Goal: Book appointment/travel/reservation

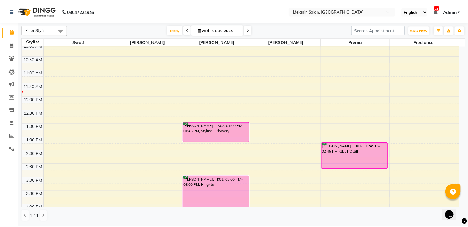
scroll to position [62, 0]
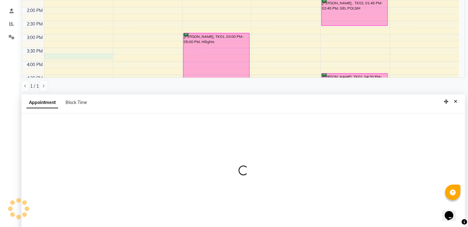
select select "54305"
select select "tentative"
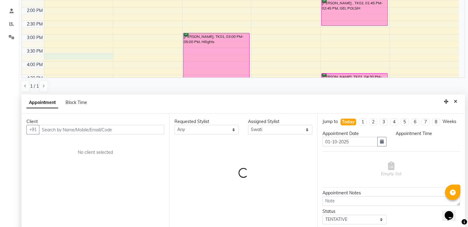
scroll to position [120, 0]
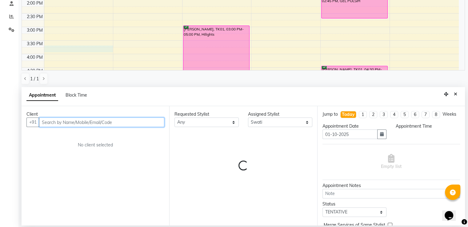
select select "945"
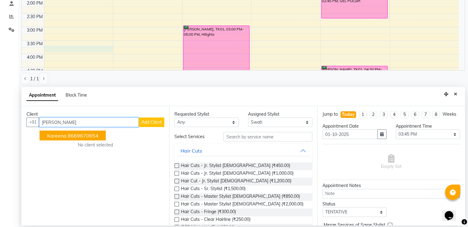
click at [76, 136] on ngb-highlight "8669670654" at bounding box center [83, 136] width 31 height 6
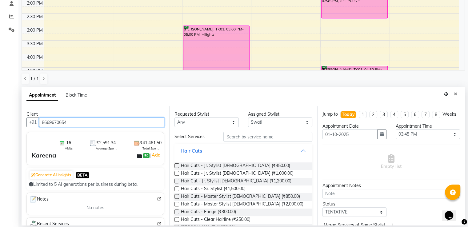
type input "8669670654"
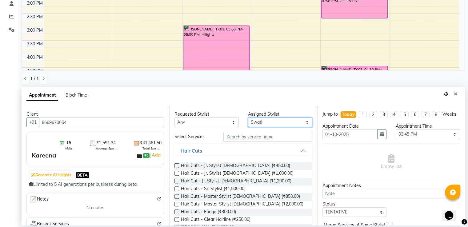
click at [256, 123] on select "Select [PERSON_NAME] freelancer [PERSON_NAME] [PERSON_NAME] [PERSON_NAME] Swati" at bounding box center [280, 123] width 64 height 10
click at [342, 161] on div "Empty list" at bounding box center [390, 162] width 137 height 30
click at [416, 139] on select "Select 10:00 AM 10:15 AM 10:30 AM 10:45 AM 11:00 AM 11:15 AM 11:30 AM 11:45 AM …" at bounding box center [428, 134] width 64 height 10
click at [396, 135] on select "Select 10:00 AM 10:15 AM 10:30 AM 10:45 AM 11:00 AM 11:15 AM 11:30 AM 11:45 AM …" at bounding box center [428, 134] width 64 height 10
click at [410, 137] on select "Select 10:00 AM 10:15 AM 10:30 AM 10:45 AM 11:00 AM 11:15 AM 11:30 AM 11:45 AM …" at bounding box center [428, 134] width 64 height 10
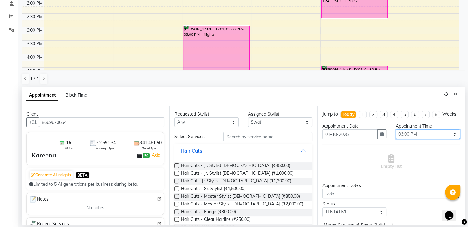
select select "870"
click at [396, 135] on select "Select 10:00 AM 10:15 AM 10:30 AM 10:45 AM 11:00 AM 11:15 AM 11:30 AM 11:45 AM …" at bounding box center [428, 134] width 64 height 10
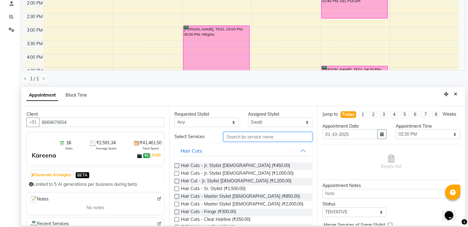
click at [237, 138] on input "text" at bounding box center [267, 137] width 89 height 10
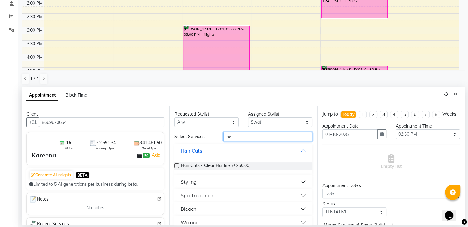
type input "n"
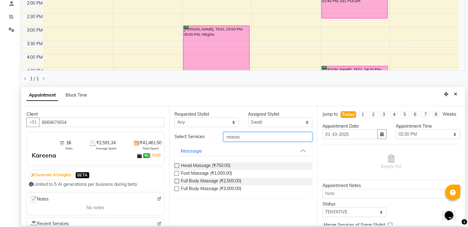
type input "massa"
click at [177, 166] on label at bounding box center [176, 165] width 5 height 5
click at [177, 166] on input "checkbox" at bounding box center [176, 166] width 4 height 4
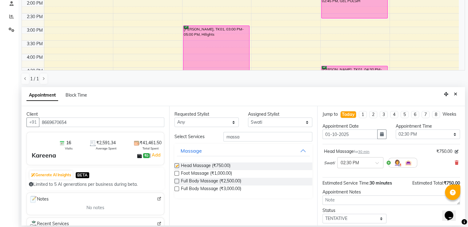
checkbox input "false"
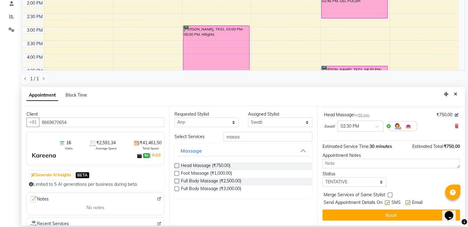
scroll to position [42, 0]
click at [368, 182] on select "Select TENTATIVE CONFIRM CHECK-IN UPCOMING" at bounding box center [354, 182] width 64 height 10
select select "confirm booking"
click at [322, 177] on select "Select TENTATIVE CONFIRM CHECK-IN UPCOMING" at bounding box center [354, 182] width 64 height 10
click at [175, 165] on label at bounding box center [176, 165] width 5 height 5
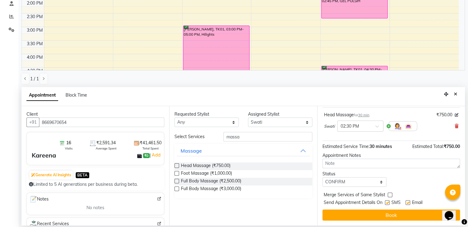
click at [175, 165] on input "checkbox" at bounding box center [176, 166] width 4 height 4
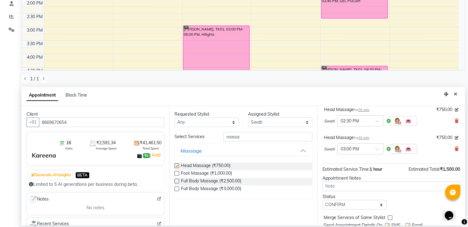
checkbox input "false"
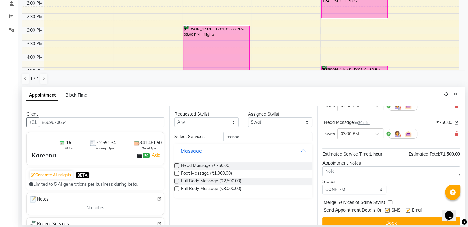
scroll to position [70, 0]
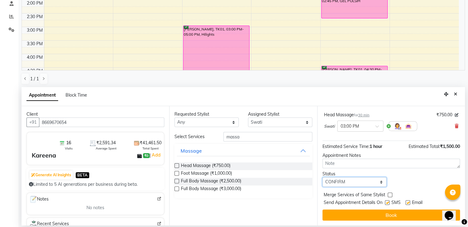
click at [357, 183] on select "Select TENTATIVE CONFIRM CHECK-IN UPCOMING" at bounding box center [354, 182] width 64 height 10
select select "tentative"
click at [322, 177] on select "Select TENTATIVE CONFIRM CHECK-IN UPCOMING" at bounding box center [354, 182] width 64 height 10
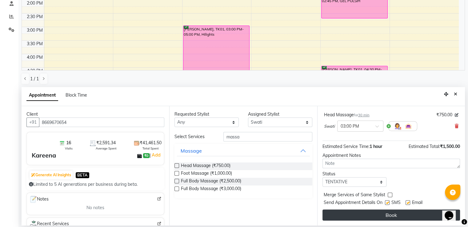
click at [389, 212] on button "Book" at bounding box center [390, 214] width 137 height 11
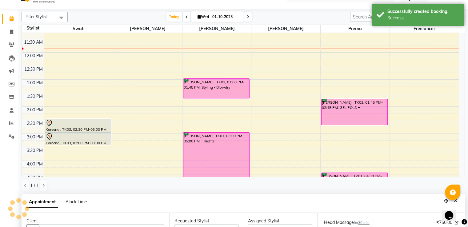
scroll to position [0, 0]
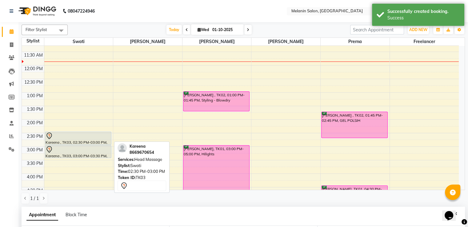
click at [94, 139] on div "Kareena , TK03, 02:30 PM-03:00 PM, Head Massage" at bounding box center [78, 138] width 66 height 13
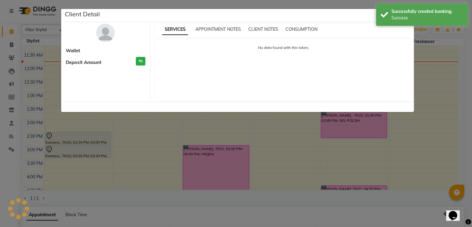
select select "7"
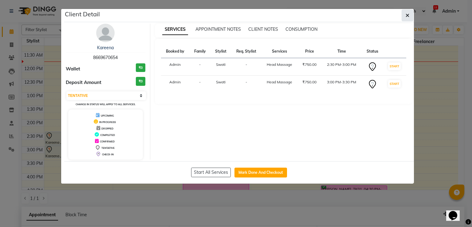
drag, startPoint x: 405, startPoint y: 15, endPoint x: 379, endPoint y: 27, distance: 29.0
click at [404, 15] on button "button" at bounding box center [408, 16] width 12 height 12
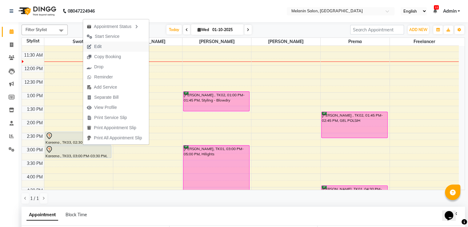
click at [108, 47] on button "Edit" at bounding box center [116, 47] width 66 height 10
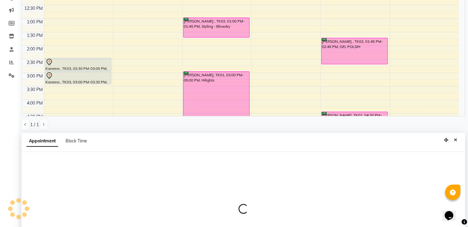
select select "tentative"
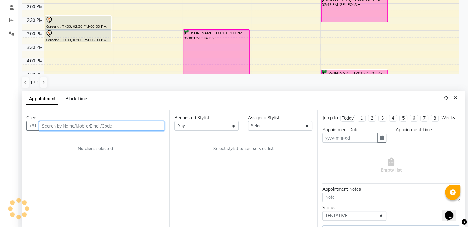
type input "01-10-2025"
select select "870"
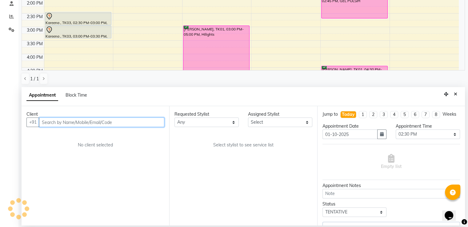
scroll to position [54, 0]
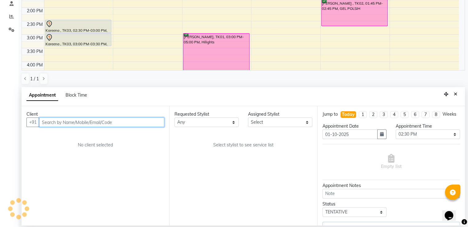
select select "54305"
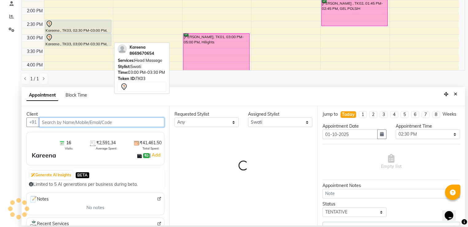
select select "3620"
select select "3618"
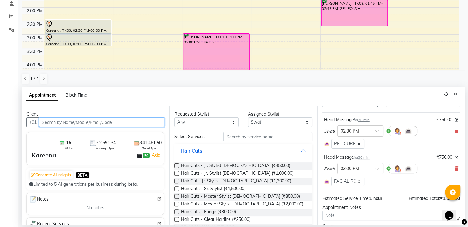
scroll to position [62, 0]
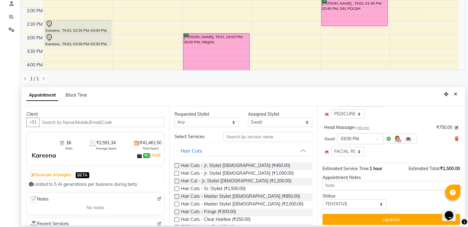
click at [455, 143] on div "Head Massage for 30 min ₹750.00 Swati × 03:00 PM Select Room Floor Floor FACIAL…" at bounding box center [390, 140] width 137 height 35
click at [455, 141] on icon at bounding box center [457, 139] width 4 height 4
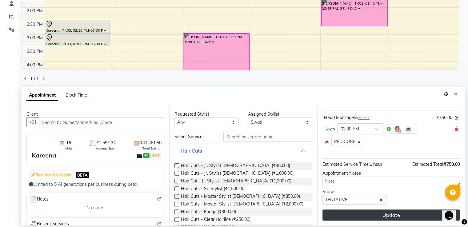
click at [385, 213] on button "Update" at bounding box center [390, 214] width 137 height 11
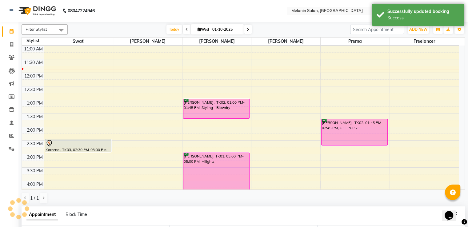
scroll to position [0, 0]
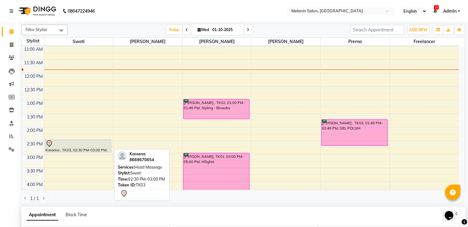
click at [97, 152] on div at bounding box center [78, 152] width 66 height 2
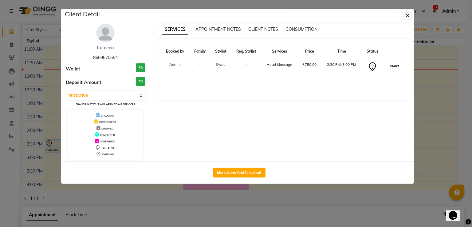
click at [397, 64] on button "START" at bounding box center [394, 66] width 13 height 8
select select "1"
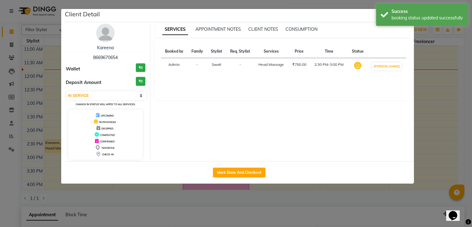
click at [448, 91] on ngb-modal-window "Client Detail Kareena 8669670654 Wallet ₹0 Deposit Amount ₹0 Select IN SERVICE …" at bounding box center [236, 113] width 472 height 227
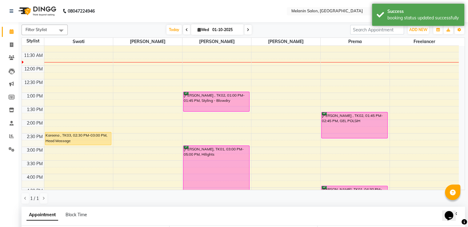
scroll to position [62, 0]
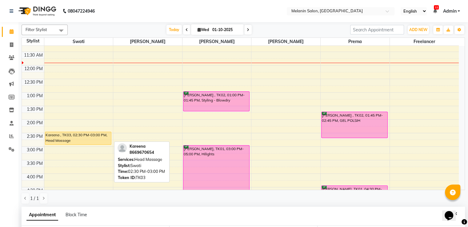
click at [92, 136] on div "Kareena , TK03, 02:30 PM-03:00 PM, Head Massage" at bounding box center [78, 138] width 66 height 13
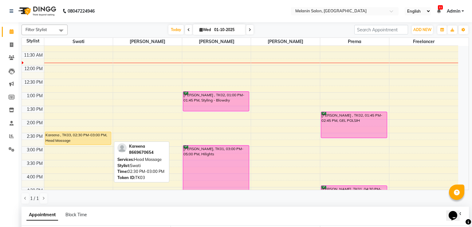
select select "1"
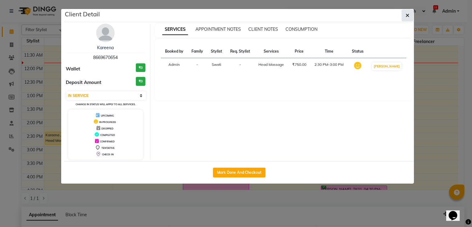
click at [405, 16] on button "button" at bounding box center [408, 16] width 12 height 12
